Goal: Information Seeking & Learning: Learn about a topic

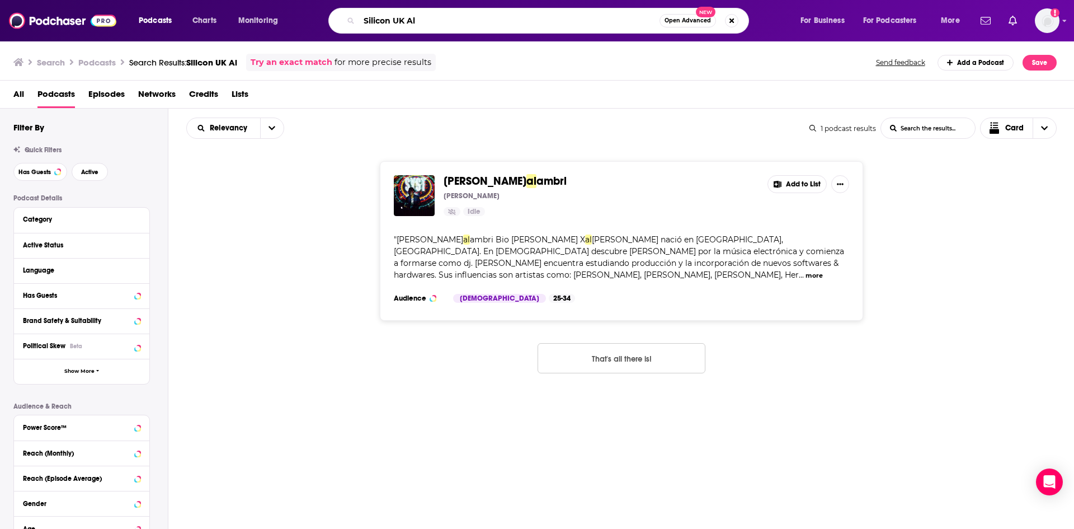
drag, startPoint x: 445, startPoint y: 17, endPoint x: 274, endPoint y: 16, distance: 171.2
click at [274, 16] on div "Podcasts Charts Monitoring Silicon UK Al Open Advanced New For Business For Pod…" at bounding box center [551, 21] width 840 height 26
paste input "Ai Applied Podcast"
type input "Ai Applied Podcast"
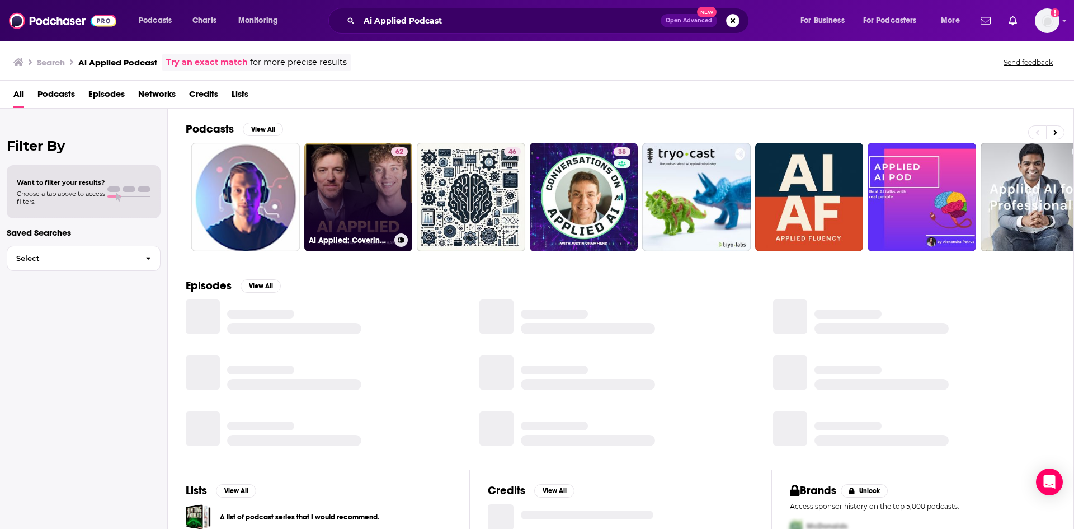
click at [355, 160] on link "62 AI Applied: Covering AI News, Interviews and Tools - ChatGPT, Midjourney, Ge…" at bounding box center [358, 197] width 109 height 109
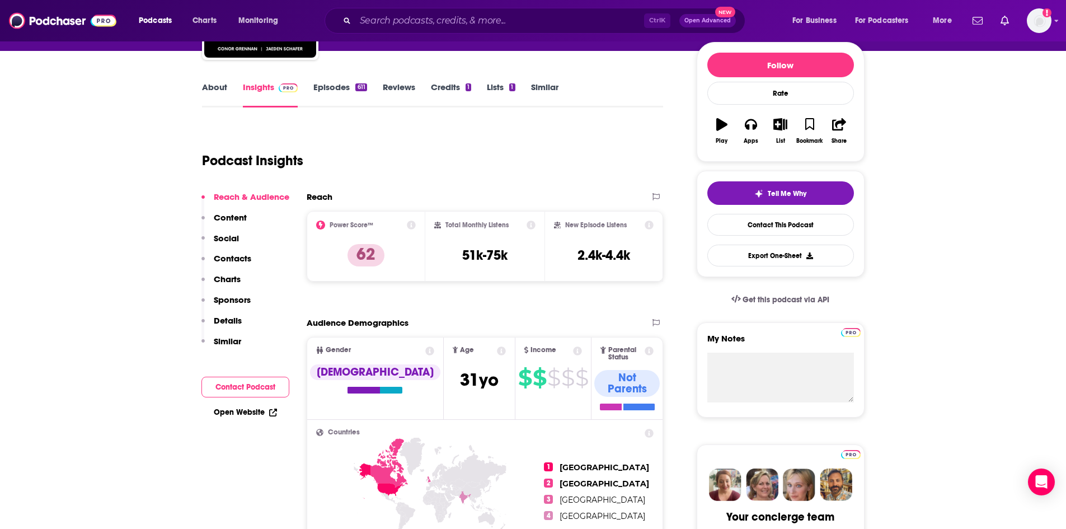
scroll to position [112, 0]
